Goal: Information Seeking & Learning: Check status

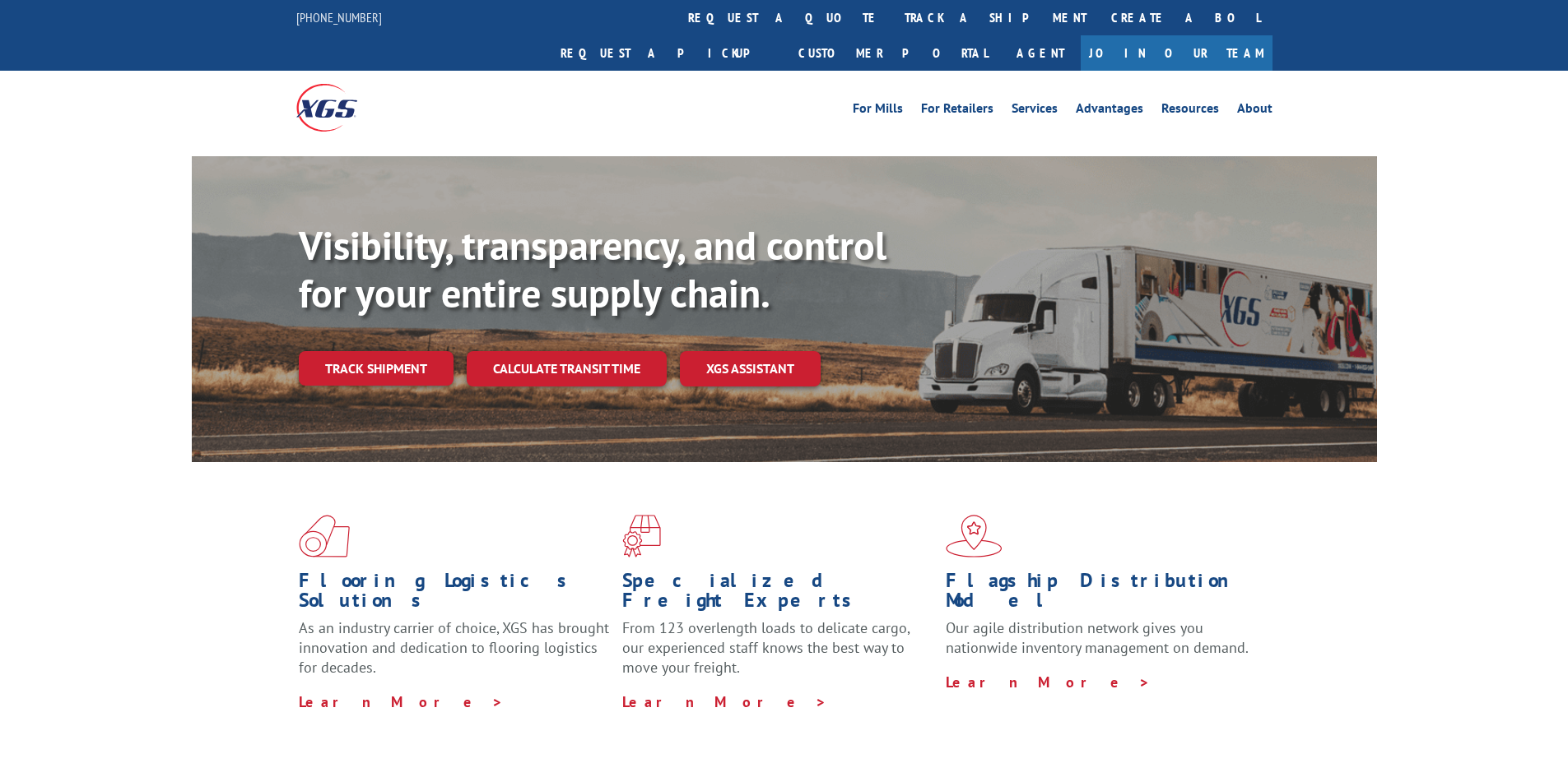
click at [388, 352] on link "Track shipment" at bounding box center [375, 368] width 154 height 35
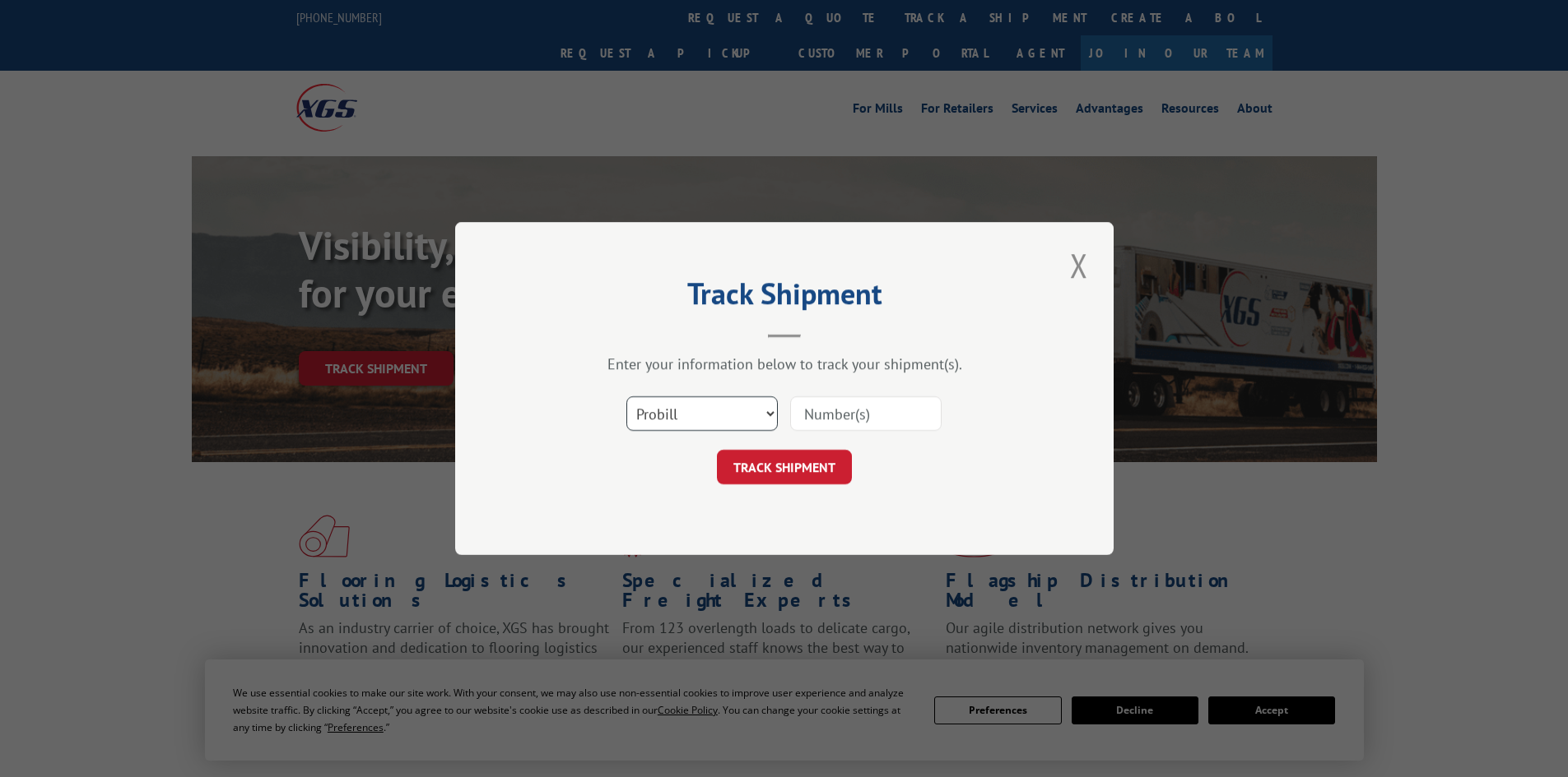
click at [672, 407] on select "Select category... Probill BOL PO" at bounding box center [703, 413] width 152 height 35
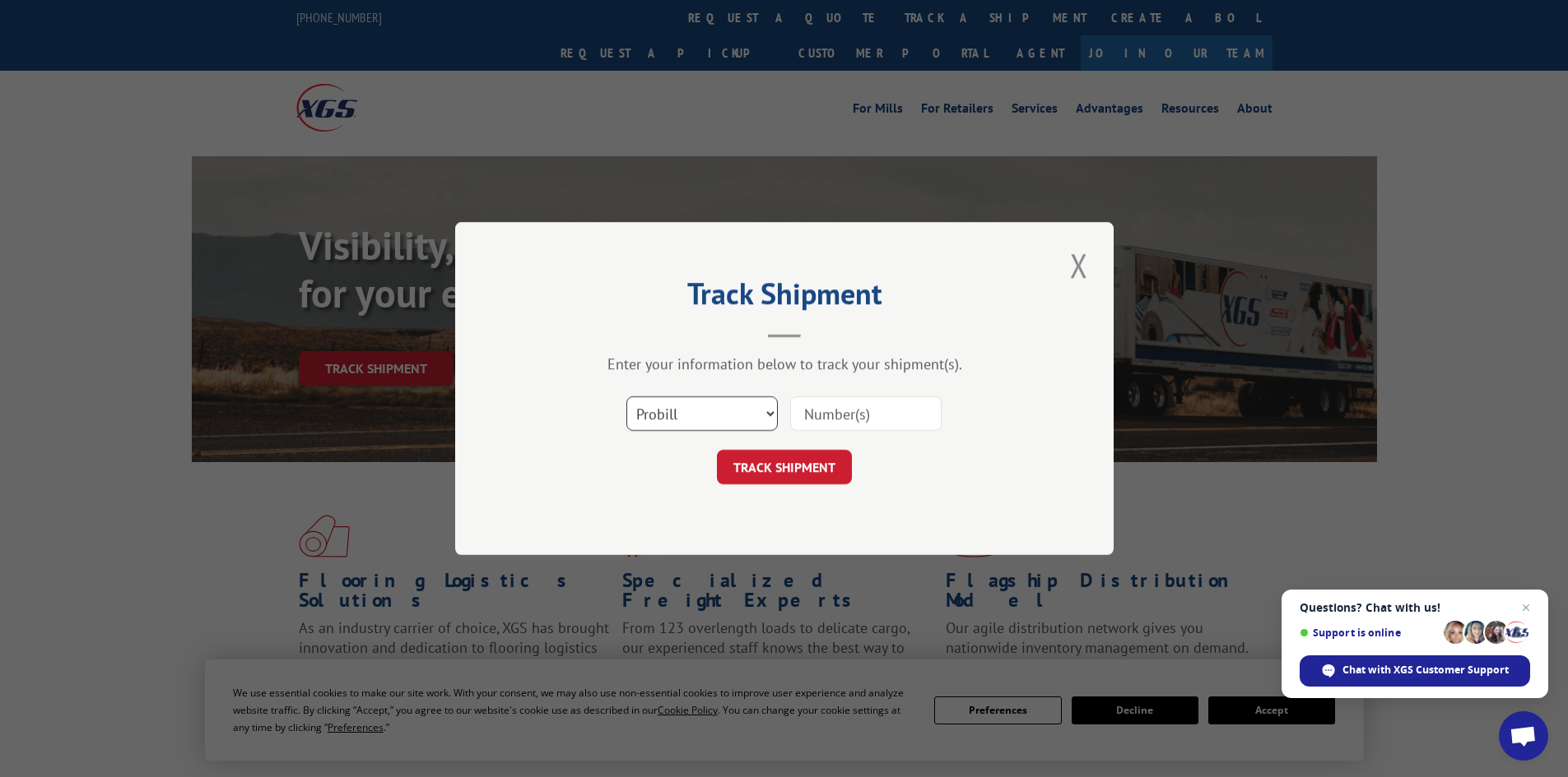
select select "po"
click at [627, 396] on select "Select category... Probill BOL PO" at bounding box center [703, 413] width 152 height 35
paste input "04510690"
type input "04510690"
click at [791, 474] on button "TRACK SHIPMENT" at bounding box center [784, 467] width 135 height 35
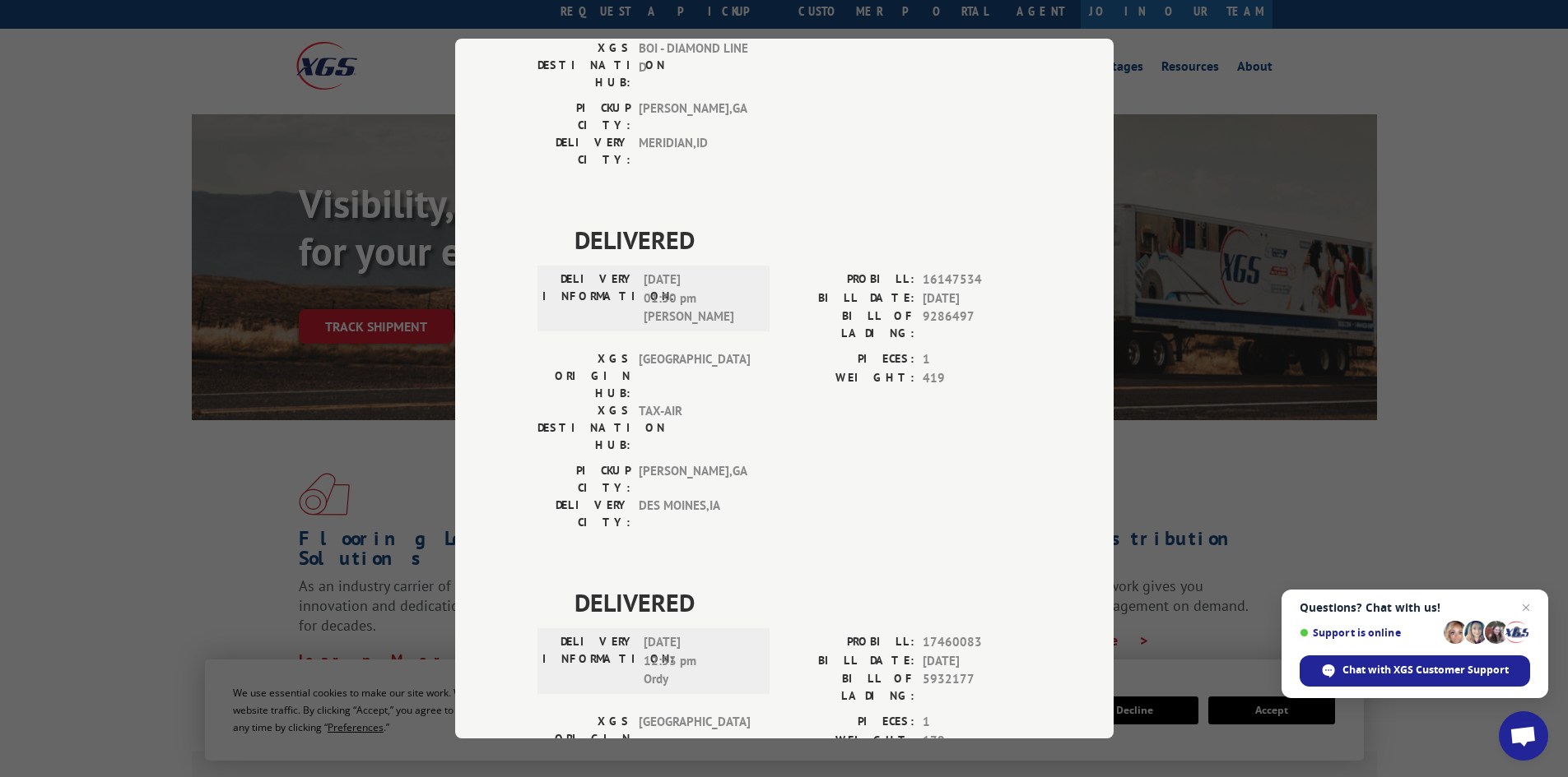
scroll to position [82, 0]
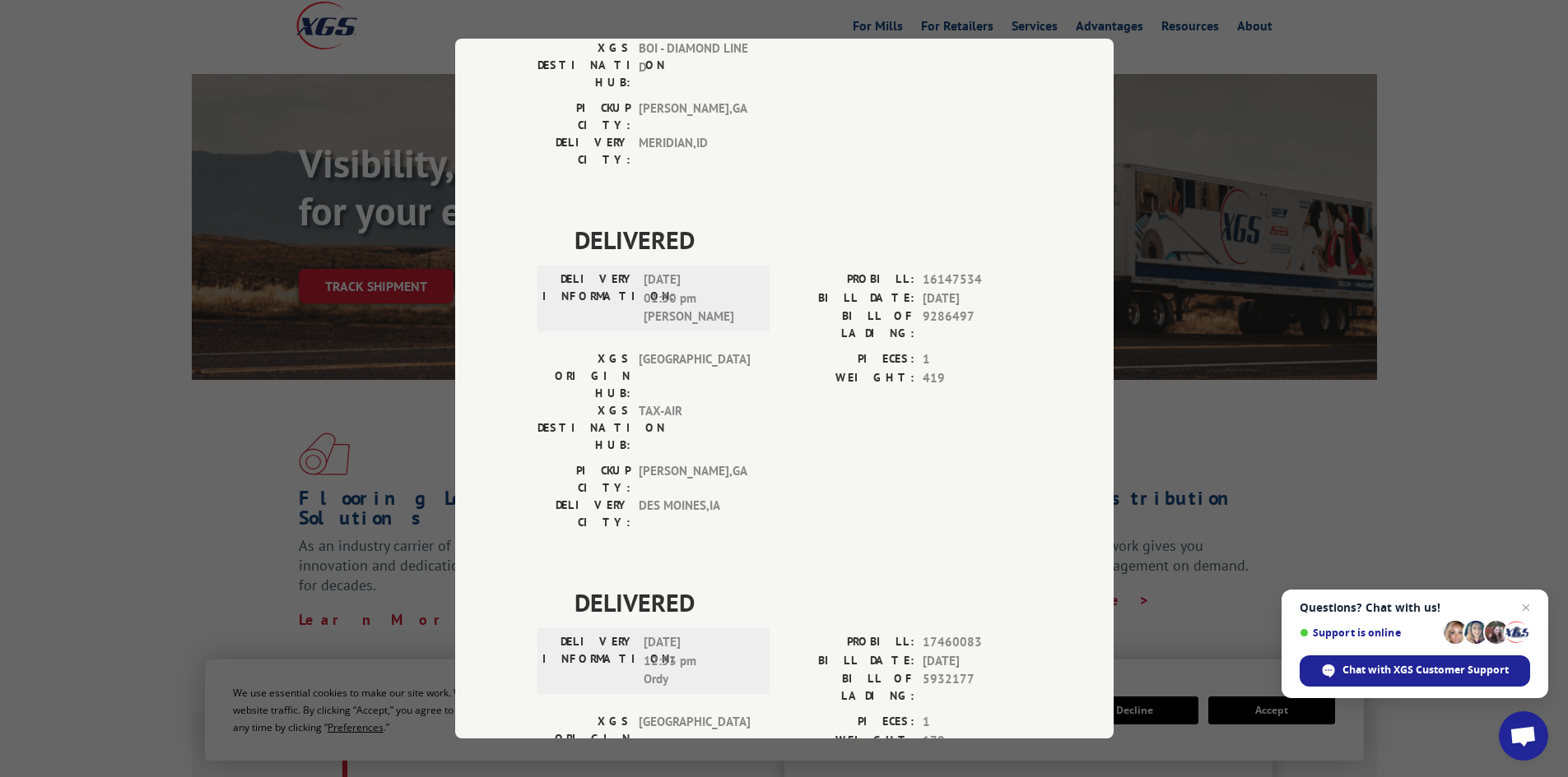
click at [1448, 297] on div "Track Shipment DELIVERED DELIVERY INFORMATION: [DATE] 11:31 am ON FILE PROBILL:…" at bounding box center [784, 388] width 1568 height 777
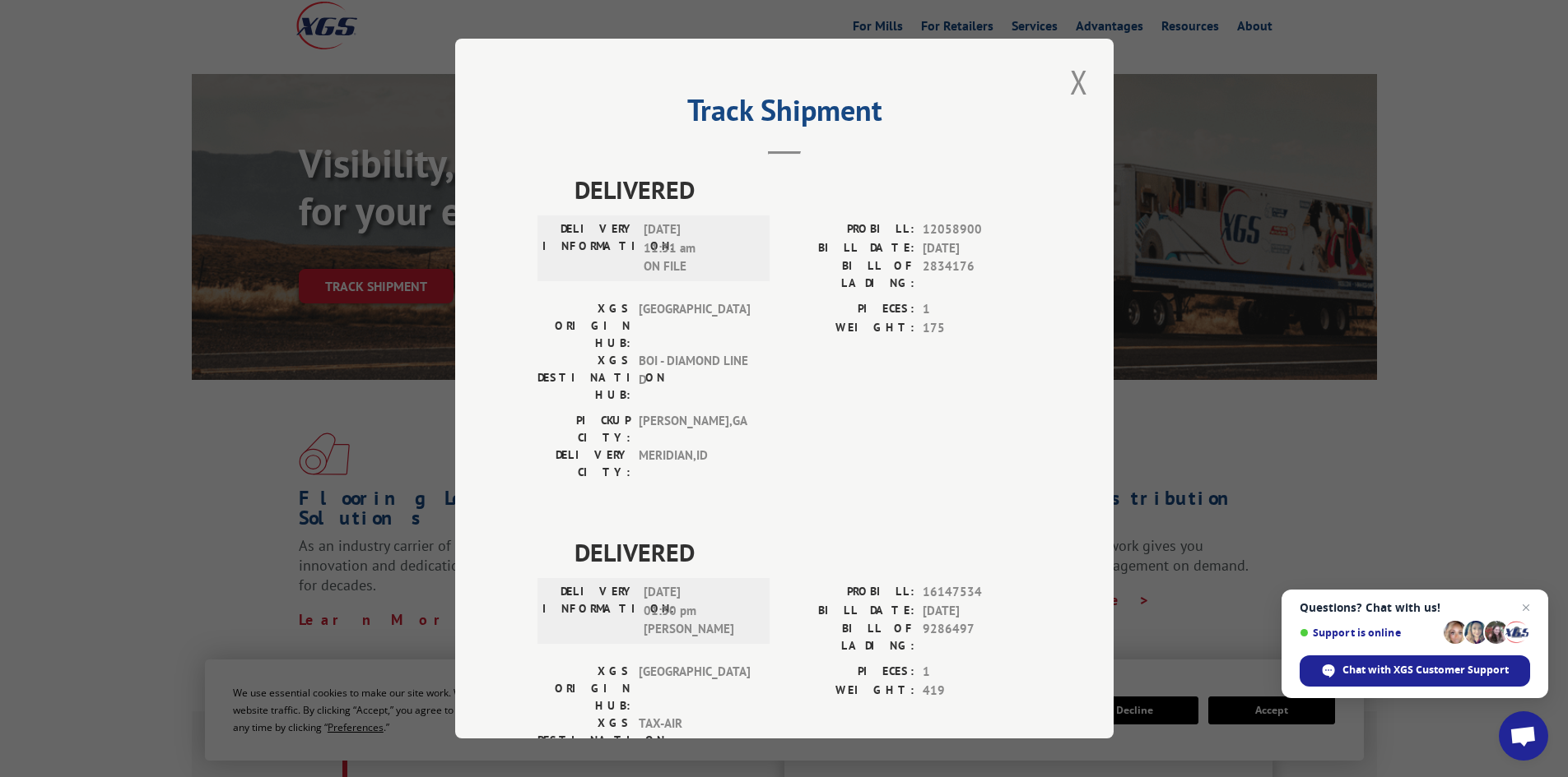
scroll to position [0, 0]
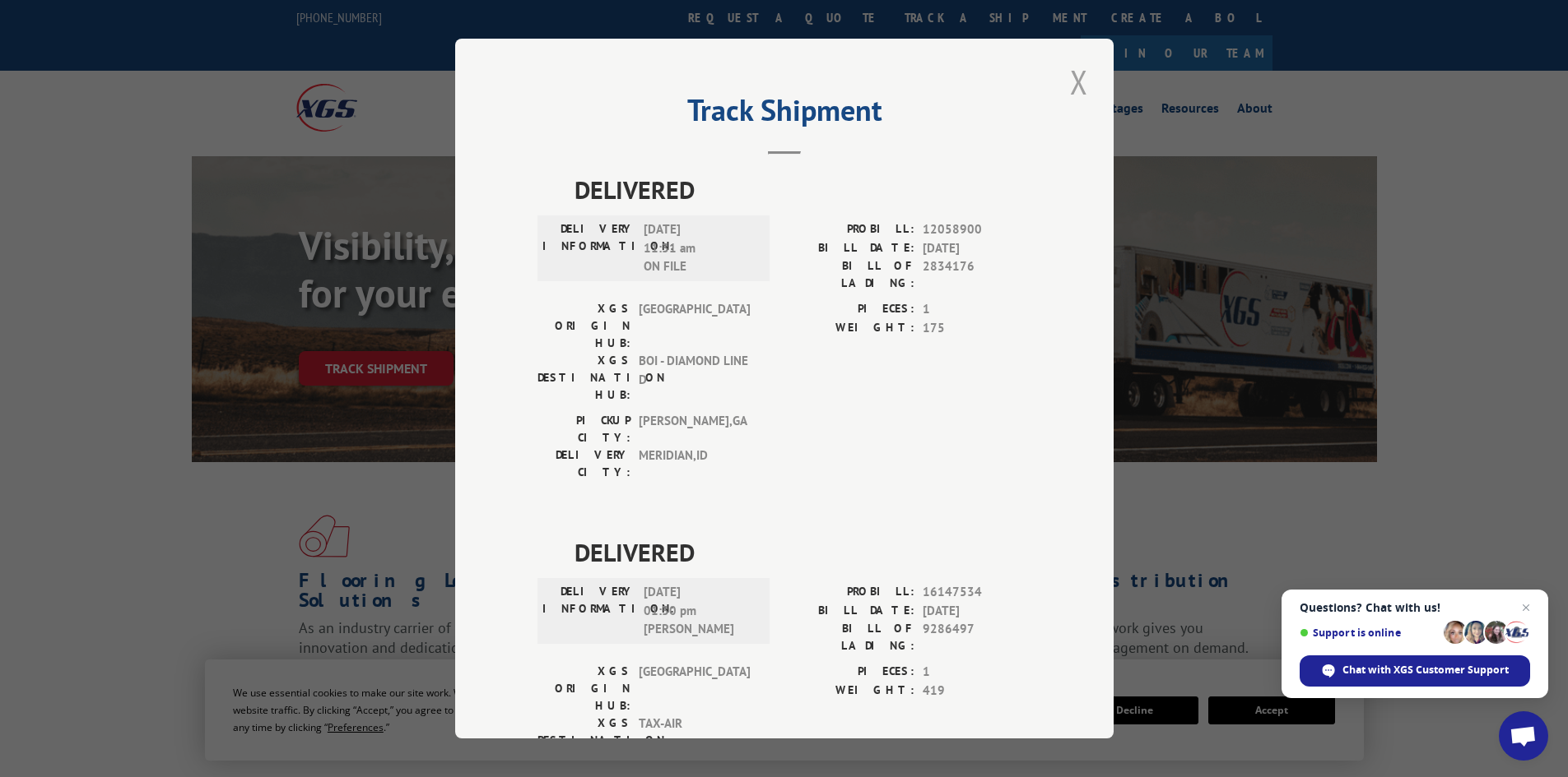
click at [1066, 80] on button "Close modal" at bounding box center [1080, 81] width 28 height 45
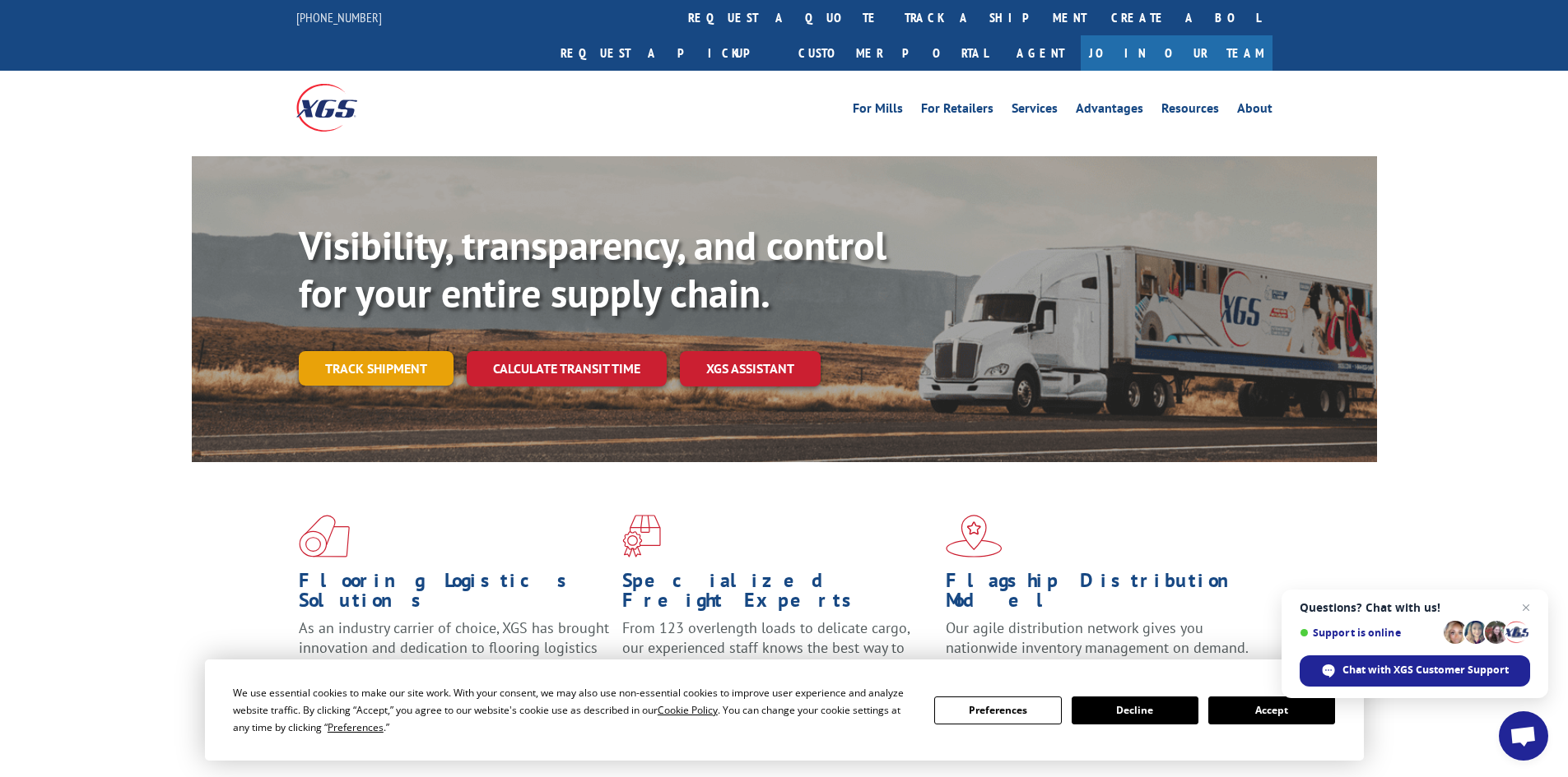
click at [359, 352] on link "Track shipment" at bounding box center [375, 368] width 154 height 35
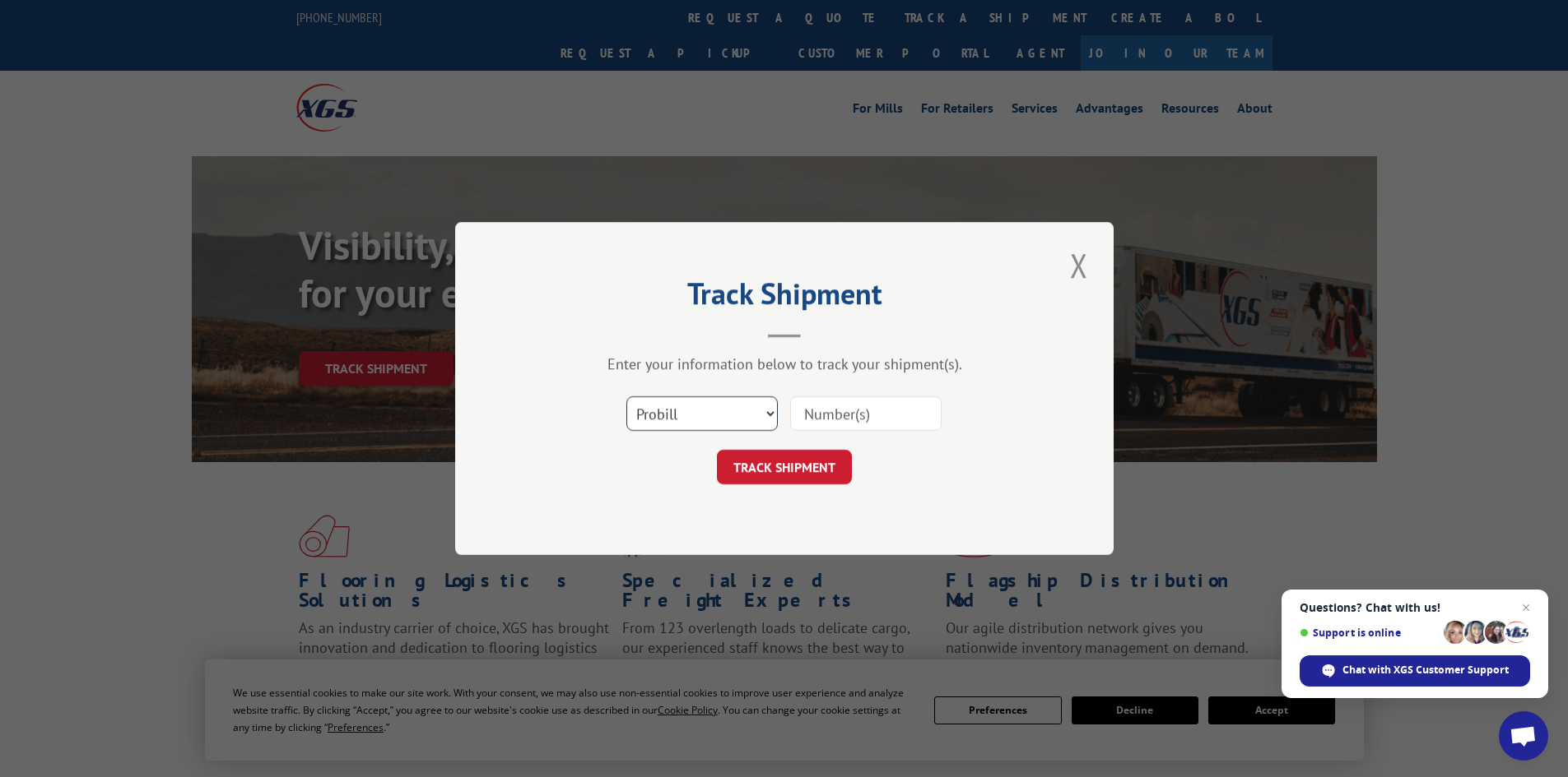
click at [727, 419] on select "Select category... Probill BOL PO" at bounding box center [703, 413] width 152 height 35
select select "po"
click at [627, 396] on select "Select category... Probill BOL PO" at bounding box center [703, 413] width 152 height 35
drag, startPoint x: 874, startPoint y: 417, endPoint x: 834, endPoint y: 458, distance: 57.3
click at [874, 417] on input at bounding box center [866, 413] width 152 height 35
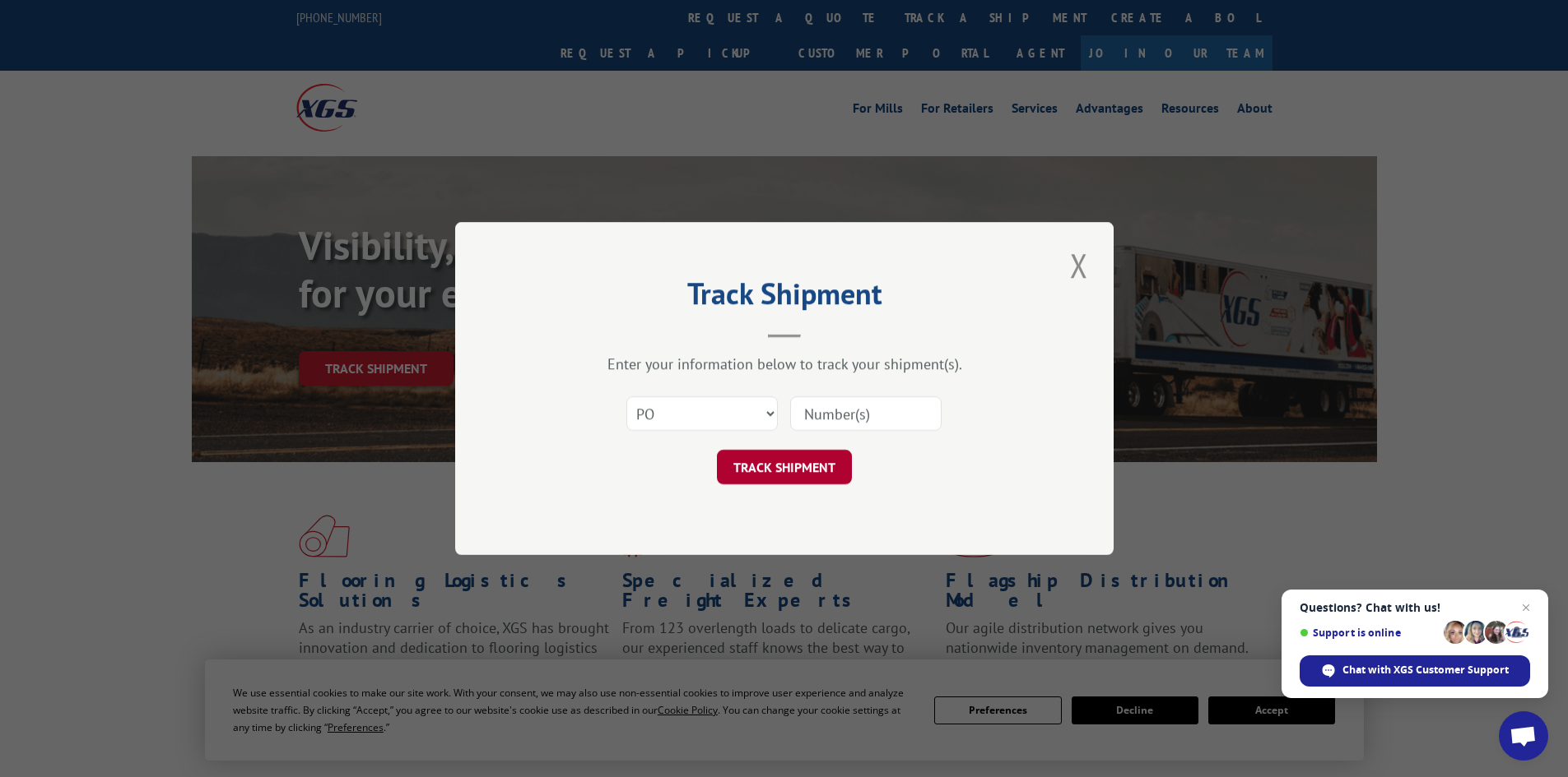
paste input "87500560"
type input "87500560"
click at [805, 475] on button "TRACK SHIPMENT" at bounding box center [784, 467] width 135 height 35
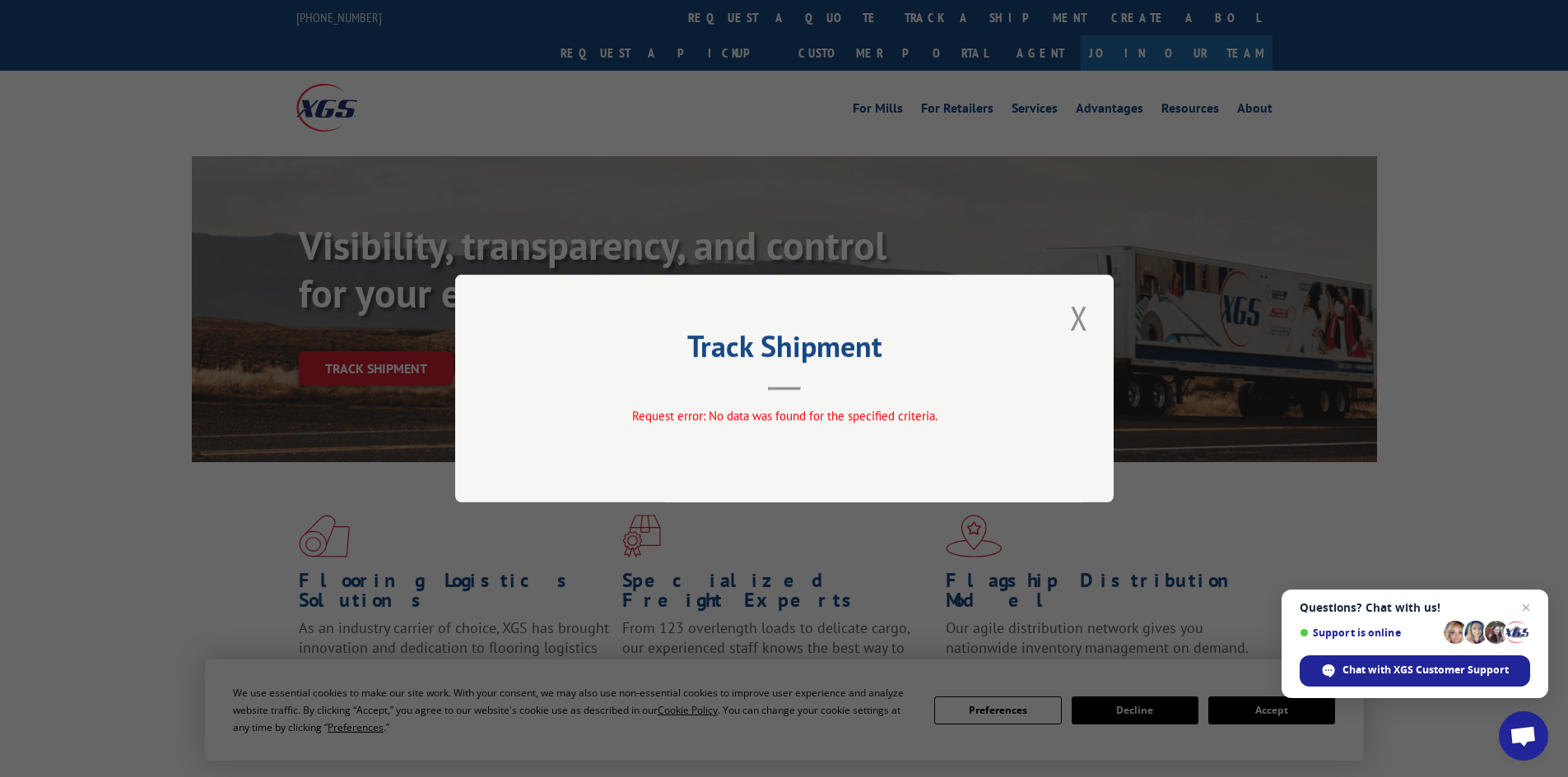
click at [1094, 311] on div "Track Shipment Request error: No data was found for the specified criteria." at bounding box center [785, 389] width 659 height 228
click at [1085, 313] on button "Close modal" at bounding box center [1080, 318] width 28 height 45
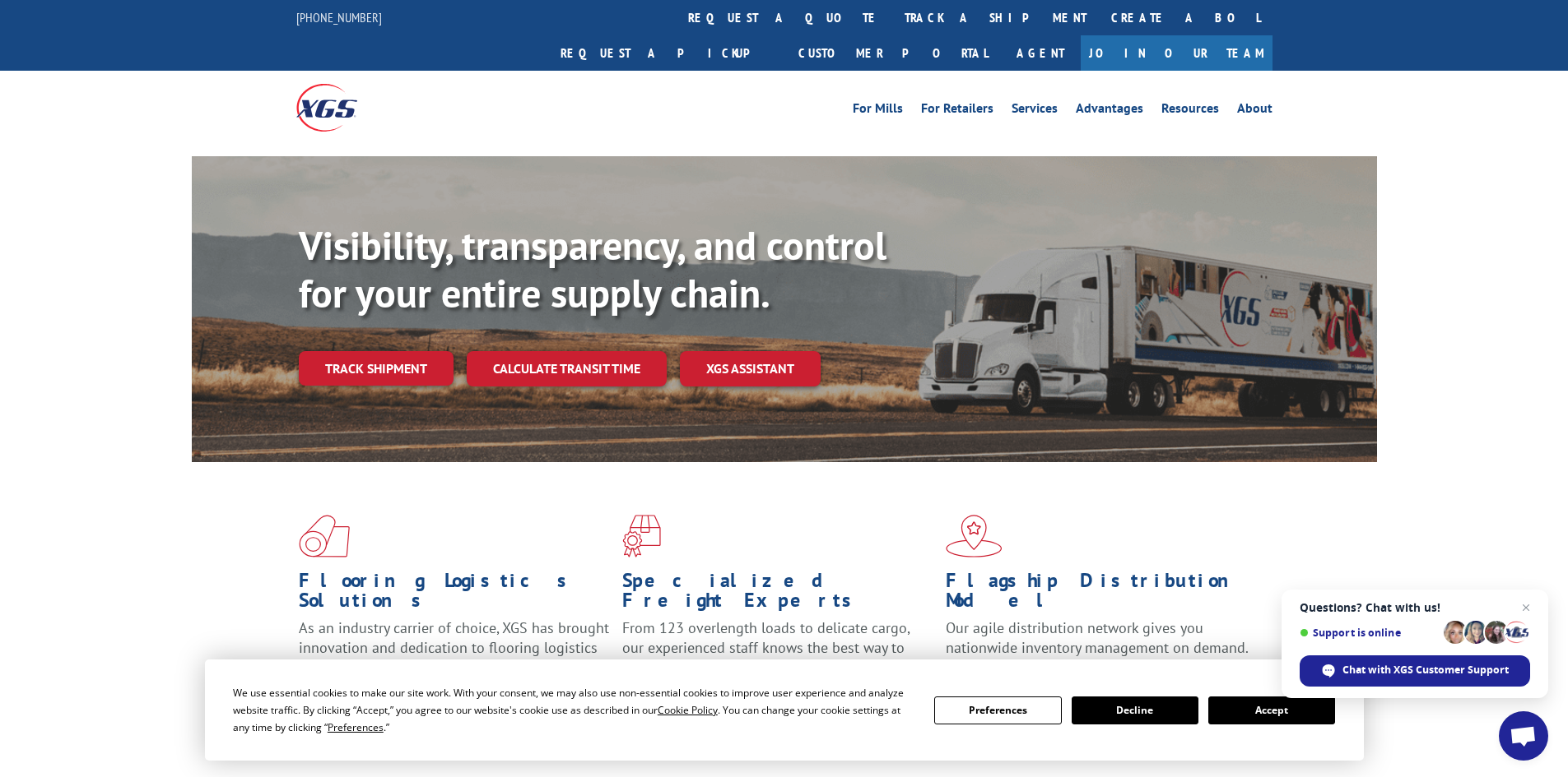
click at [445, 313] on div "Visibility, transparency, and control for your entire supply chain. Track shipm…" at bounding box center [837, 337] width 1079 height 229
click at [429, 352] on link "Track shipment" at bounding box center [375, 368] width 154 height 35
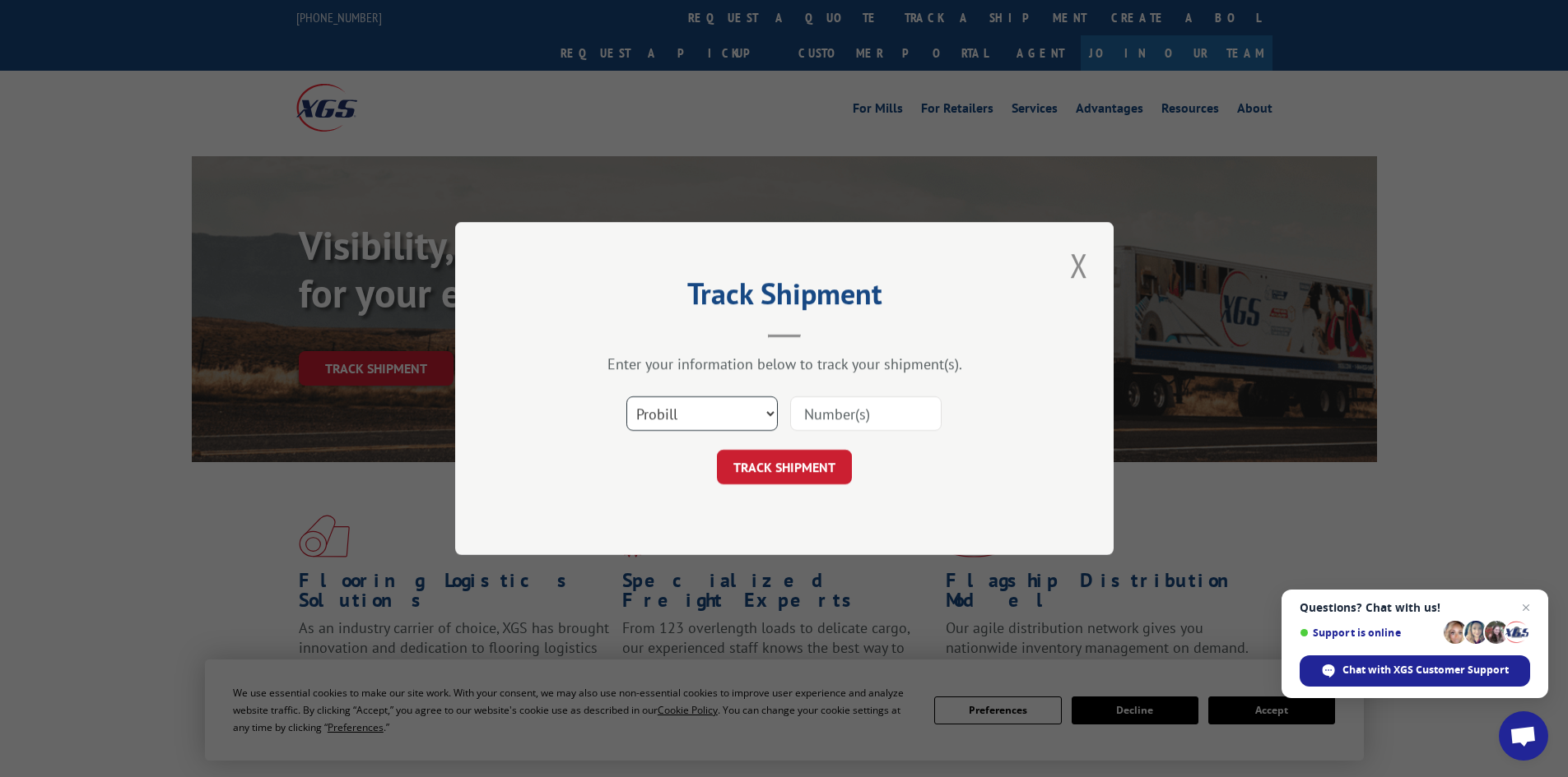
drag, startPoint x: 703, startPoint y: 419, endPoint x: 703, endPoint y: 428, distance: 9.0
click at [703, 419] on select "Select category... Probill BOL PO" at bounding box center [703, 413] width 152 height 35
select select "po"
click at [627, 396] on select "Select category... Probill BOL PO" at bounding box center [703, 413] width 152 height 35
drag, startPoint x: 863, startPoint y: 412, endPoint x: 840, endPoint y: 441, distance: 37.0
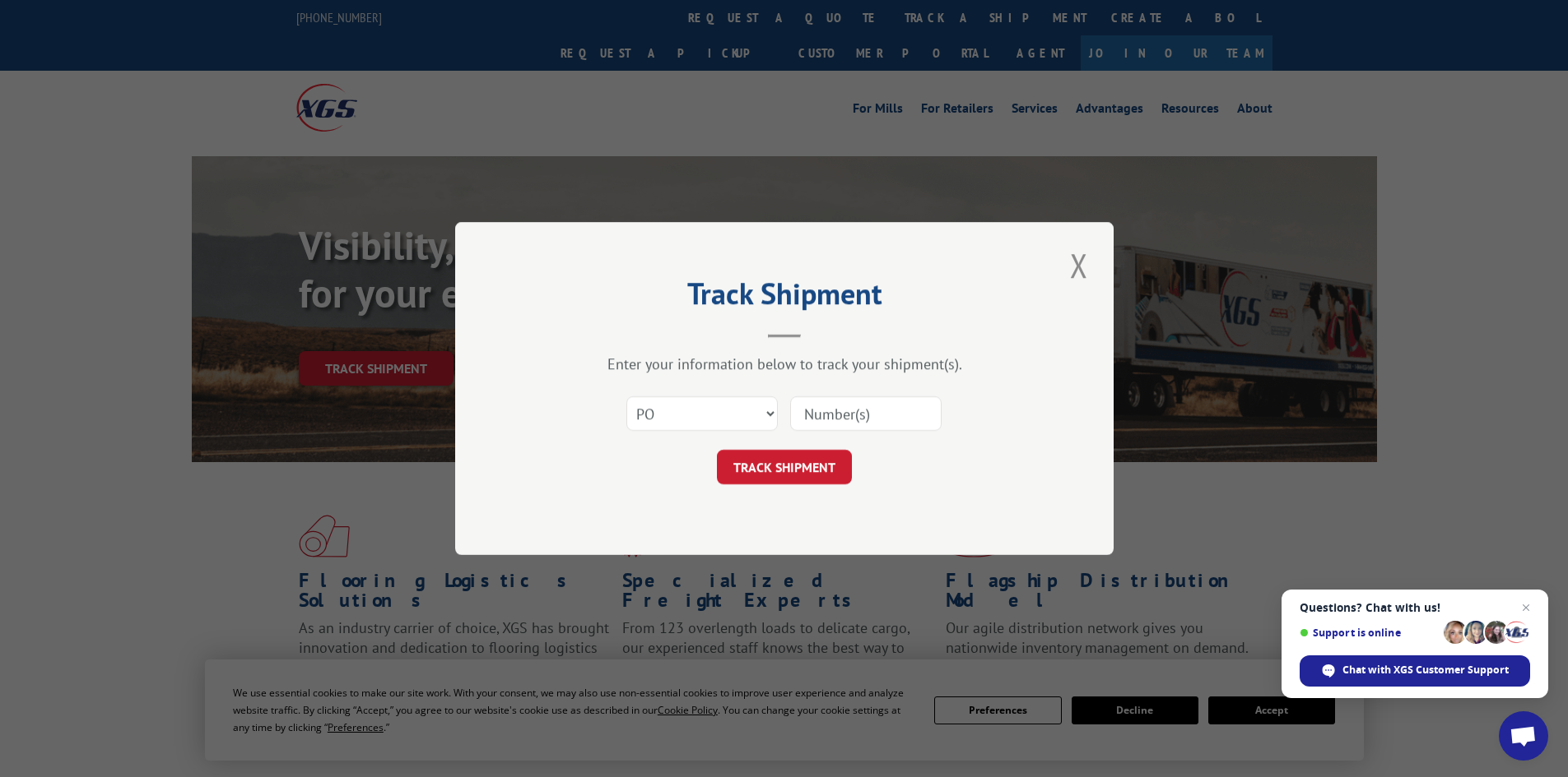
click at [863, 412] on input at bounding box center [866, 413] width 152 height 35
paste input "87500560"
type input "87500560"
click at [814, 462] on button "TRACK SHIPMENT" at bounding box center [784, 467] width 135 height 35
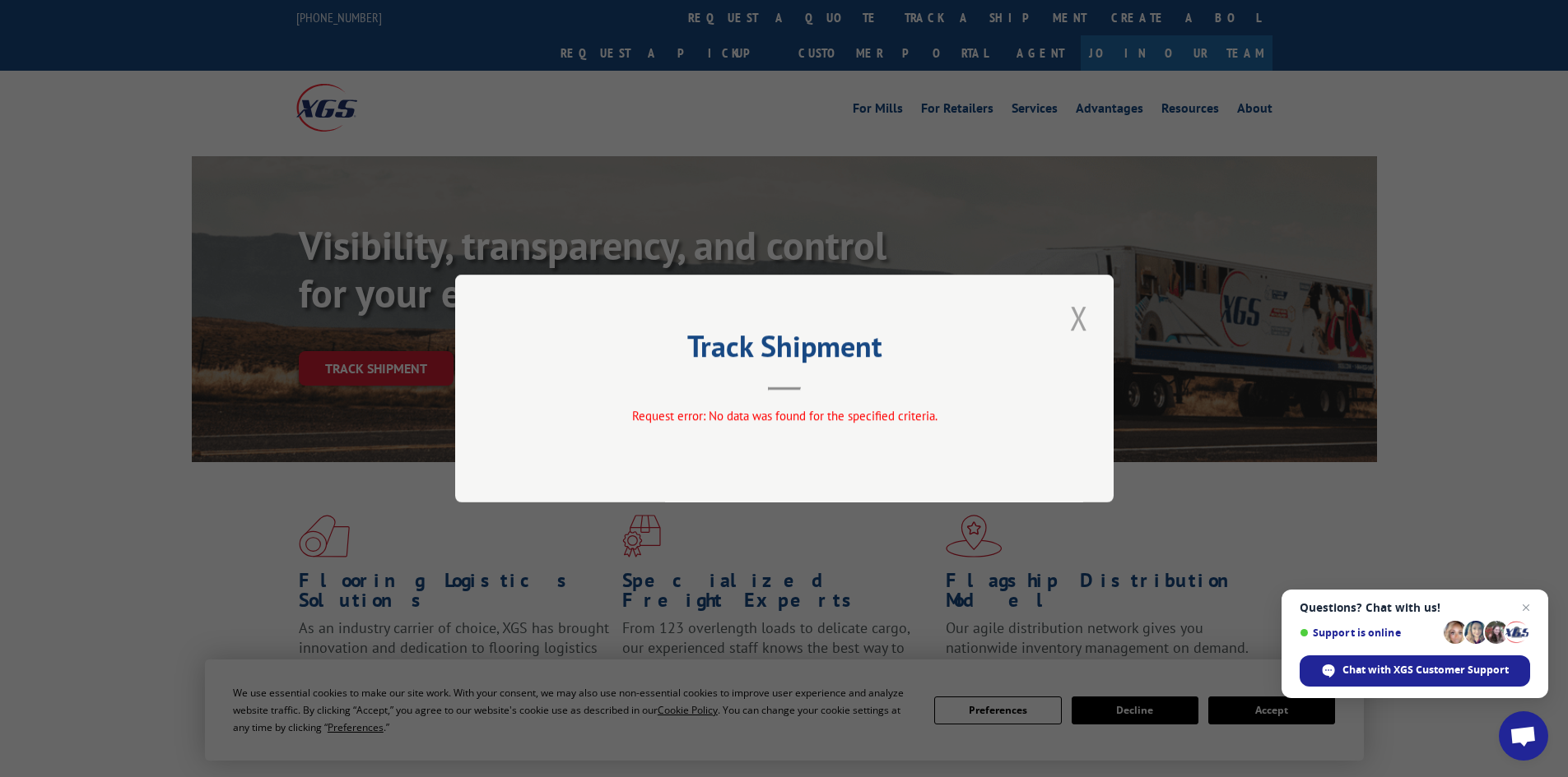
click at [1088, 321] on button "Close modal" at bounding box center [1080, 318] width 28 height 45
